Goal: Task Accomplishment & Management: Use online tool/utility

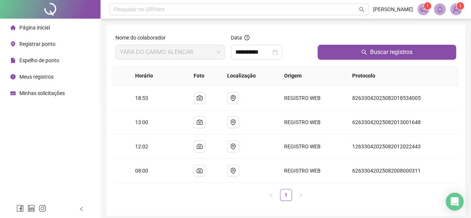
click at [50, 29] on li "Página inicial" at bounding box center [49, 27] width 97 height 15
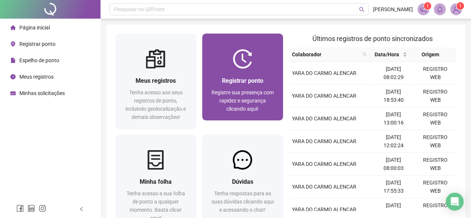
click at [249, 55] on img at bounding box center [242, 58] width 19 height 19
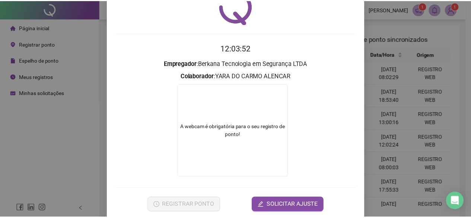
scroll to position [48, 0]
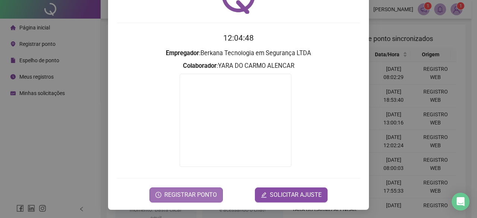
click at [186, 194] on span "REGISTRAR PONTO" at bounding box center [190, 194] width 53 height 9
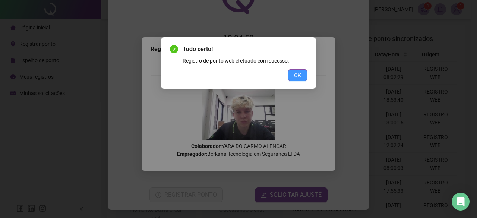
click at [300, 73] on span "OK" at bounding box center [297, 75] width 7 height 8
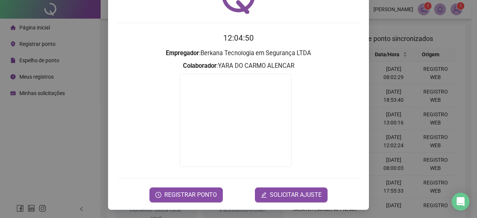
click at [414, 79] on div "Registro de ponto web 12:04:50 Empregador : Berkana Tecnologia em Segurança LTD…" at bounding box center [238, 109] width 477 height 218
